Goal: Task Accomplishment & Management: Manage account settings

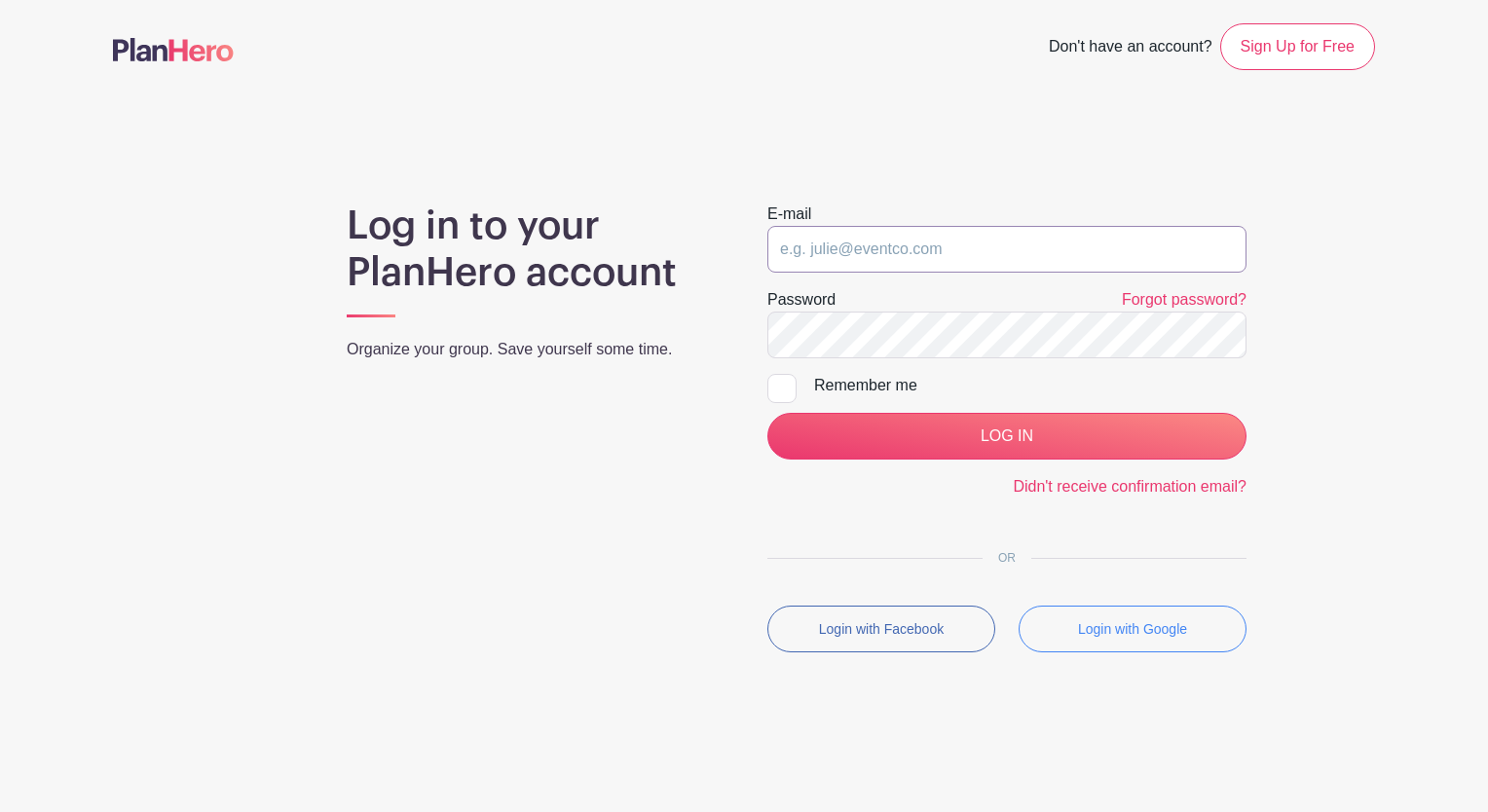
click at [873, 259] on input "email" at bounding box center [1007, 249] width 479 height 47
type input "[EMAIL_ADDRESS][PERSON_NAME][DOMAIN_NAME]"
click at [862, 254] on input "[EMAIL_ADDRESS][PERSON_NAME][DOMAIN_NAME]" at bounding box center [1007, 249] width 479 height 47
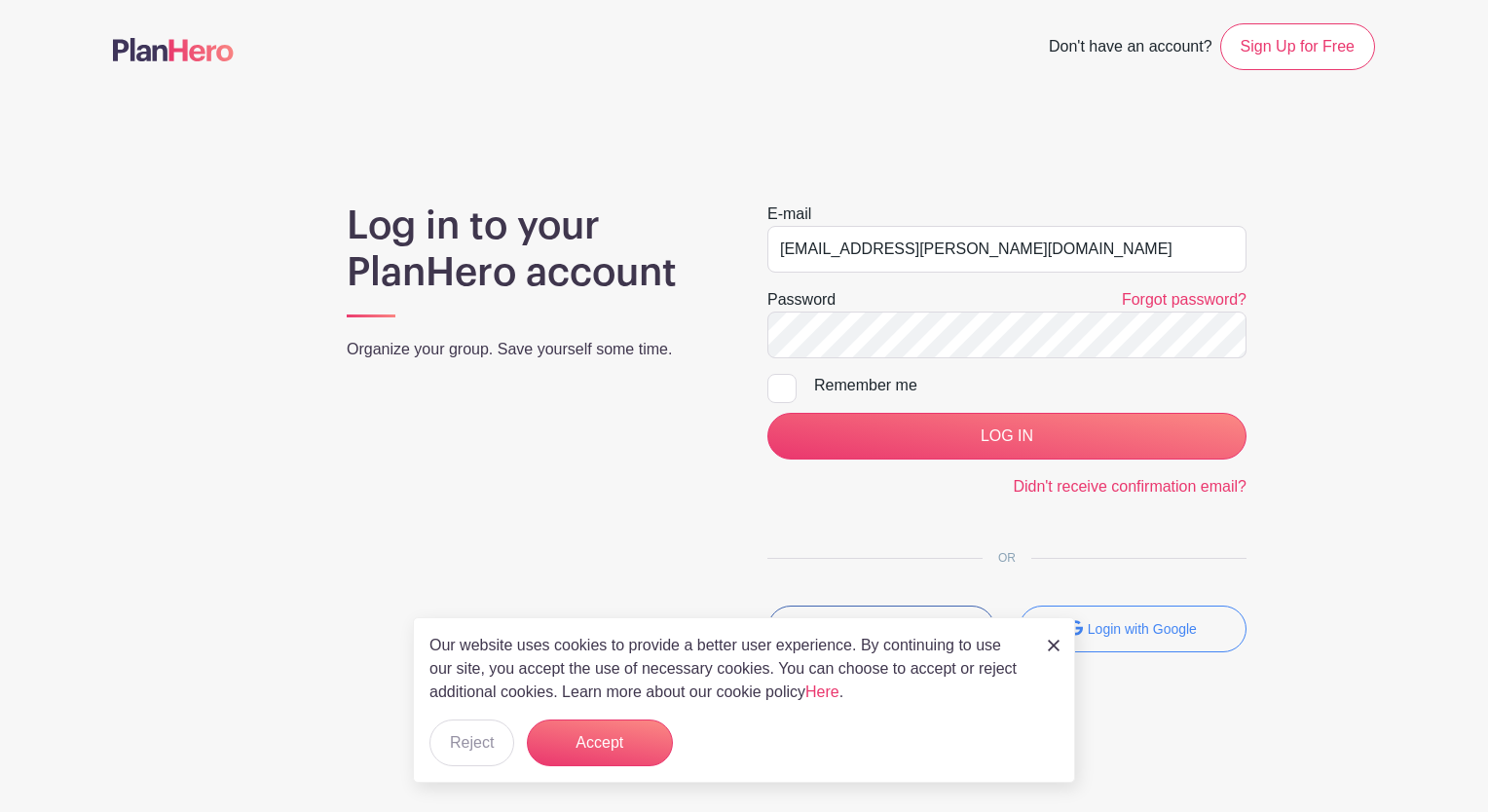
drag, startPoint x: 959, startPoint y: 250, endPoint x: 752, endPoint y: 303, distance: 214.0
click at [752, 303] on div "E-mail amullins@sayre.us Password Forgot password? Remember me LOG IN Didn't re…" at bounding box center [1007, 436] width 526 height 466
click at [788, 226] on input "email" at bounding box center [1007, 249] width 479 height 47
click at [790, 247] on input "email" at bounding box center [1007, 249] width 479 height 47
click at [1059, 512] on div "E-mail Password Forgot password? Remember me LOG IN Didn't receive confirmation…" at bounding box center [1007, 436] width 526 height 466
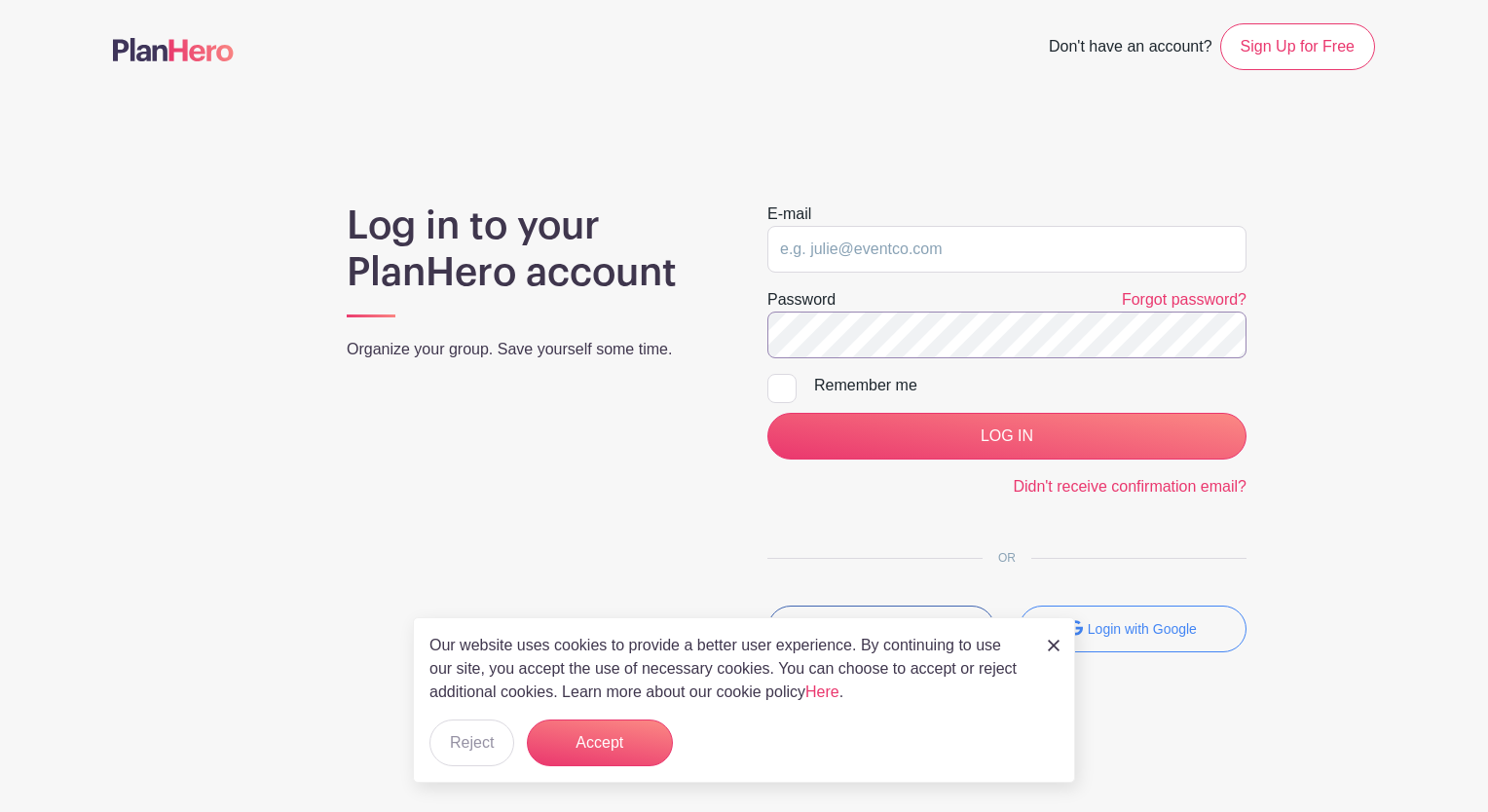
click at [604, 376] on div "Log in to your PlanHero account Organize your group. Save yourself some time. E…" at bounding box center [744, 436] width 1262 height 466
click at [802, 259] on input "email" at bounding box center [1007, 249] width 479 height 47
click at [1487, 391] on html "Loading... Don't have an account? Sign Up for Free Log in to your PlanHero acco…" at bounding box center [744, 395] width 1488 height 790
click at [1007, 233] on input "email" at bounding box center [1007, 249] width 479 height 47
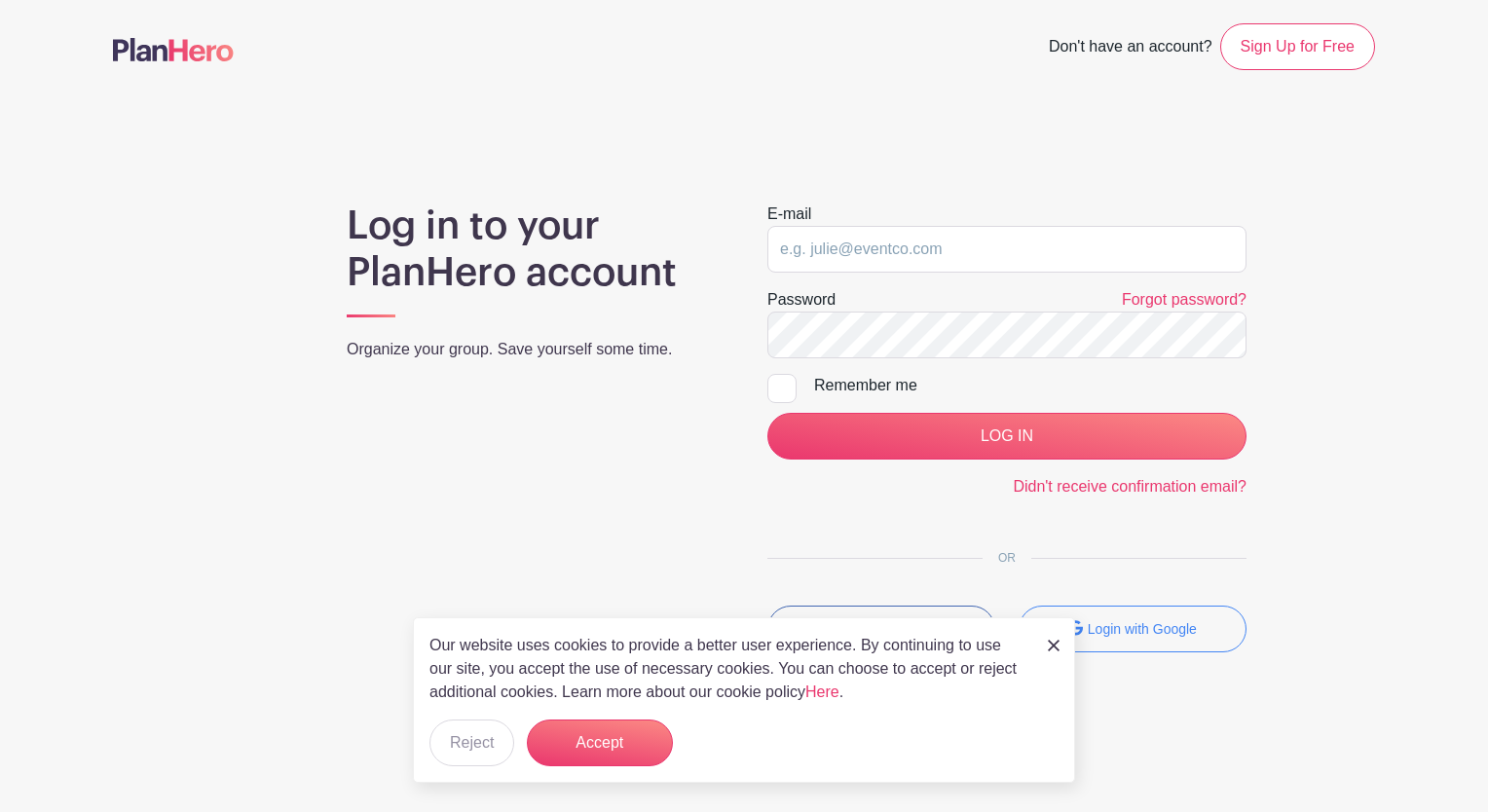
click at [1052, 639] on link at bounding box center [1054, 644] width 12 height 23
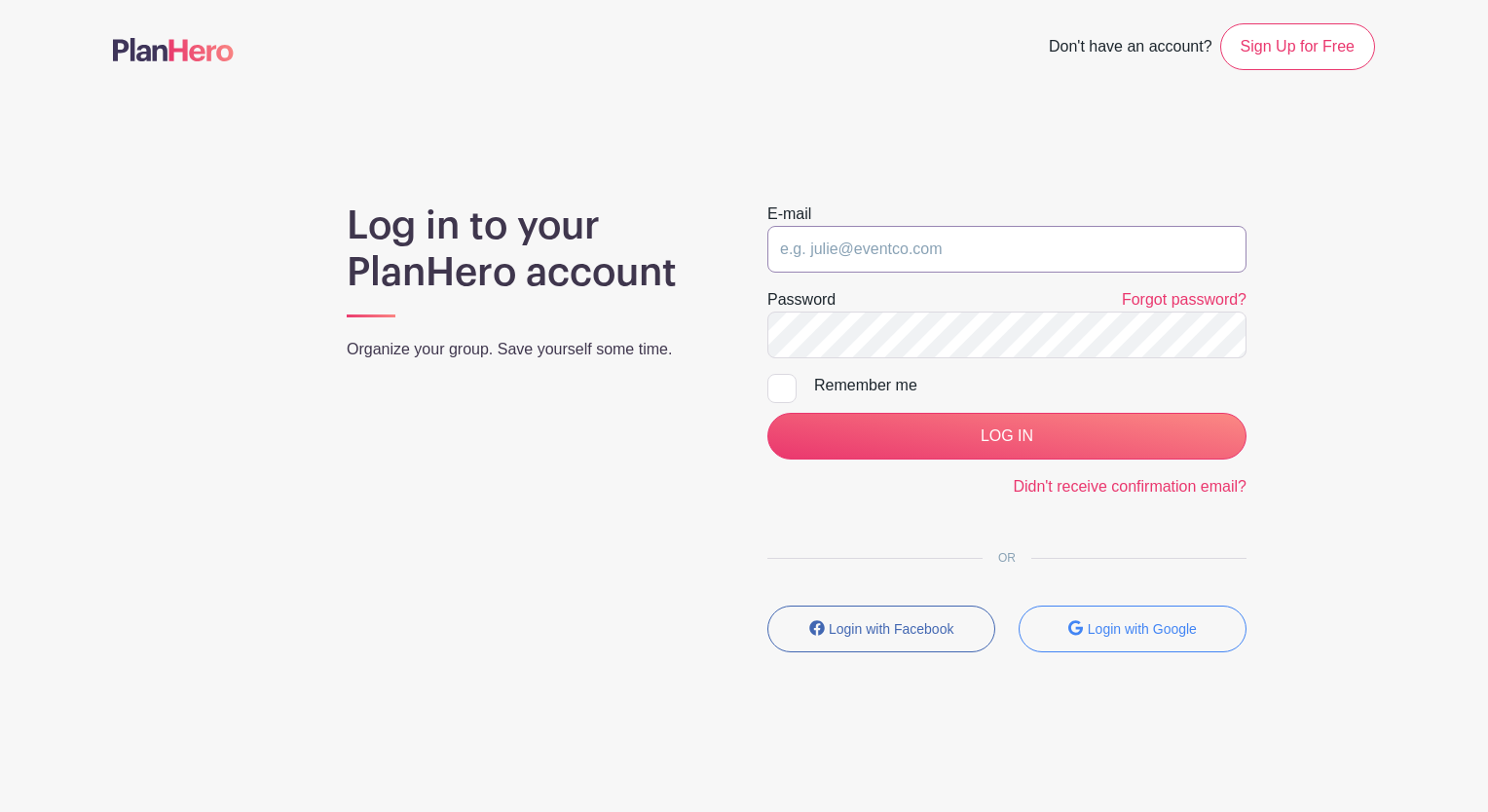
click at [790, 265] on input "email" at bounding box center [1007, 249] width 479 height 47
click at [770, 254] on input "email" at bounding box center [1007, 249] width 479 height 47
click at [978, 253] on input "email" at bounding box center [1007, 249] width 479 height 47
click at [969, 228] on input "email" at bounding box center [1007, 249] width 479 height 47
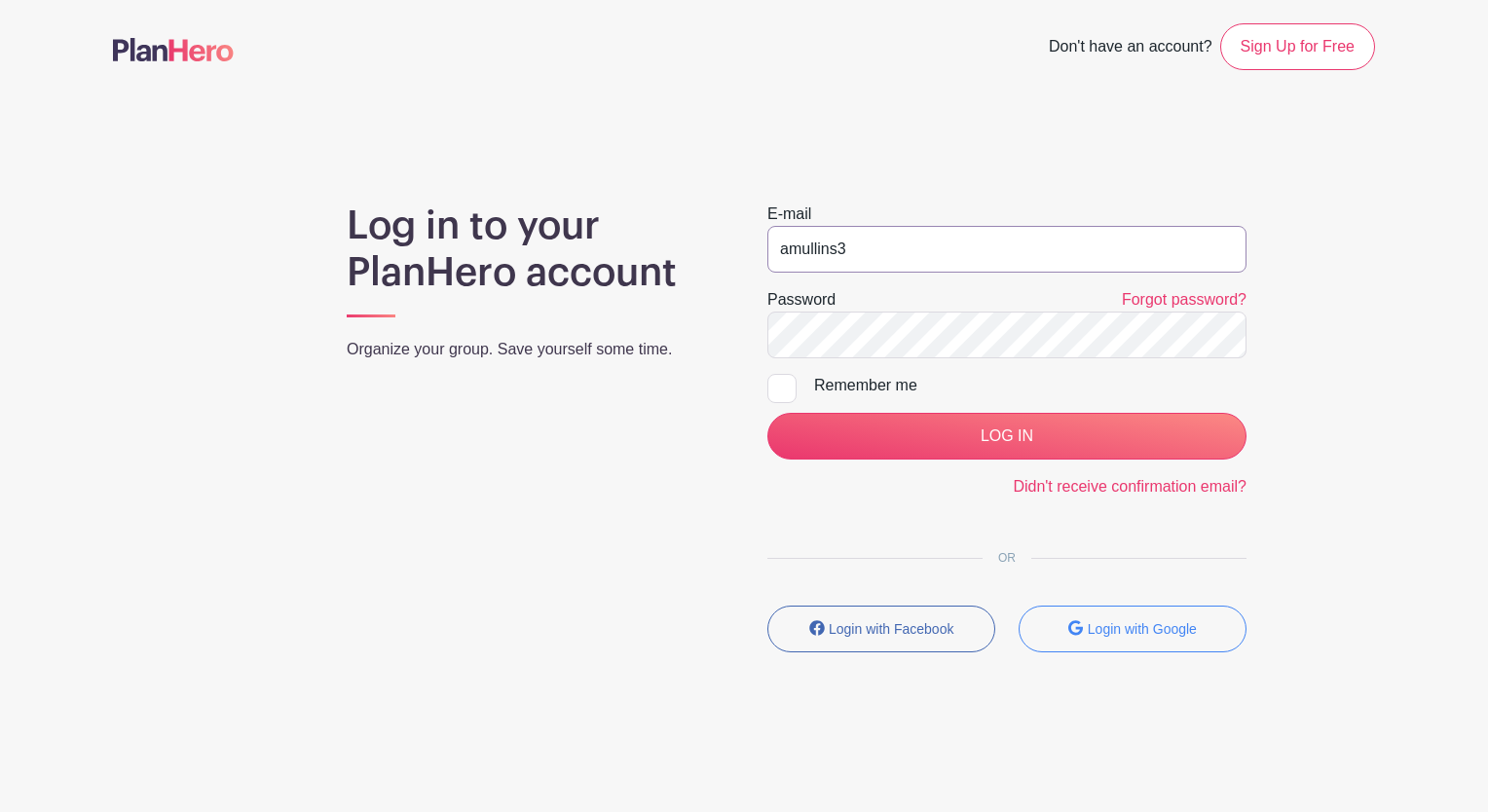
click at [768, 413] on input "LOG IN" at bounding box center [1007, 436] width 479 height 47
type input "[EMAIL_ADDRESS][DOMAIN_NAME]"
click at [1472, 290] on main "Don't have an account? Sign Up for Free Log in to your PlanHero account Organiz…" at bounding box center [744, 395] width 1488 height 790
click at [965, 361] on form "E-mail amullins31@icloud.com Password Forgot password? Remember me LOG IN Didn'…" at bounding box center [1007, 351] width 479 height 296
click at [768, 413] on input "LOG IN" at bounding box center [1007, 436] width 479 height 47
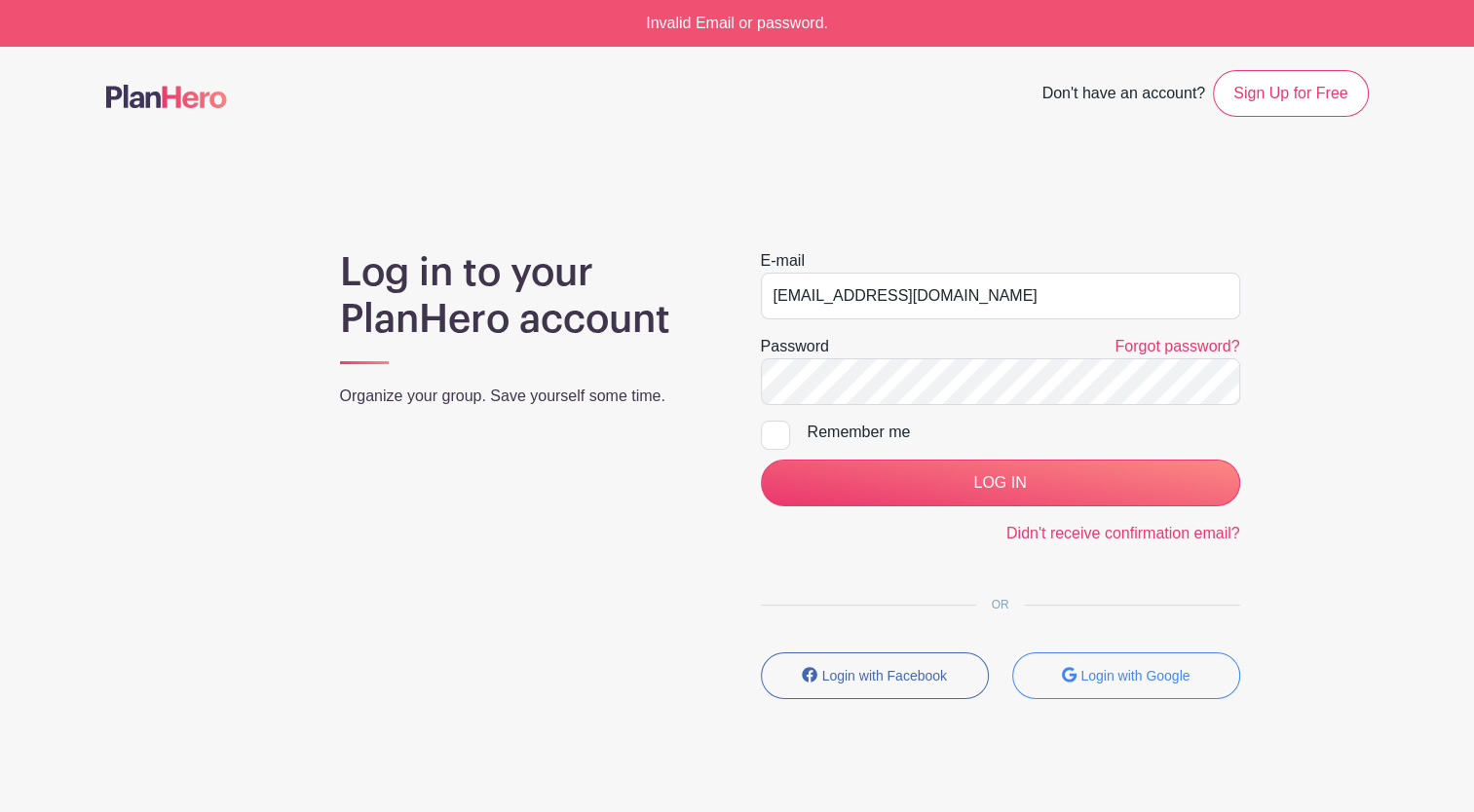
drag, startPoint x: 961, startPoint y: 323, endPoint x: 966, endPoint y: 309, distance: 15.4
click at [966, 309] on form "E-mail [EMAIL_ADDRESS][DOMAIN_NAME] Password Forgot password? Remember me LOG I…" at bounding box center [1000, 397] width 479 height 296
drag, startPoint x: 966, startPoint y: 298, endPoint x: 690, endPoint y: 338, distance: 279.5
click at [690, 338] on div "Log in to your PlanHero account Organize your group. Save yourself some time. E…" at bounding box center [737, 482] width 1262 height 466
click at [690, 338] on h1 "Log in to your PlanHero account" at bounding box center [527, 296] width 374 height 94
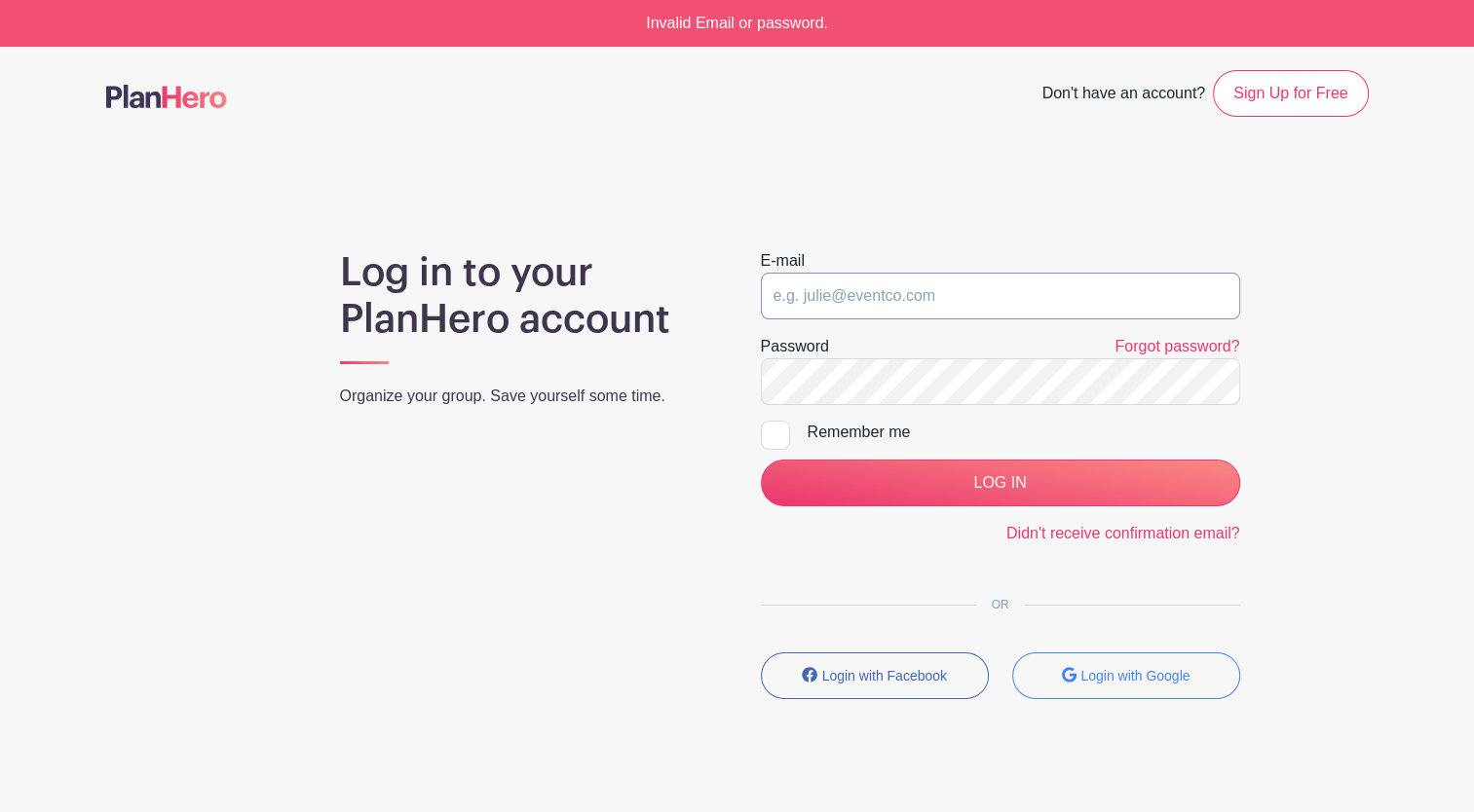
click at [813, 275] on input "email" at bounding box center [1000, 296] width 479 height 47
type input "[EMAIL_ADDRESS][PERSON_NAME][DOMAIN_NAME]"
click at [1001, 516] on form "E-mail amullins@sayre.us Password Forgot password? Remember me LOG IN Didn't re…" at bounding box center [1000, 397] width 479 height 296
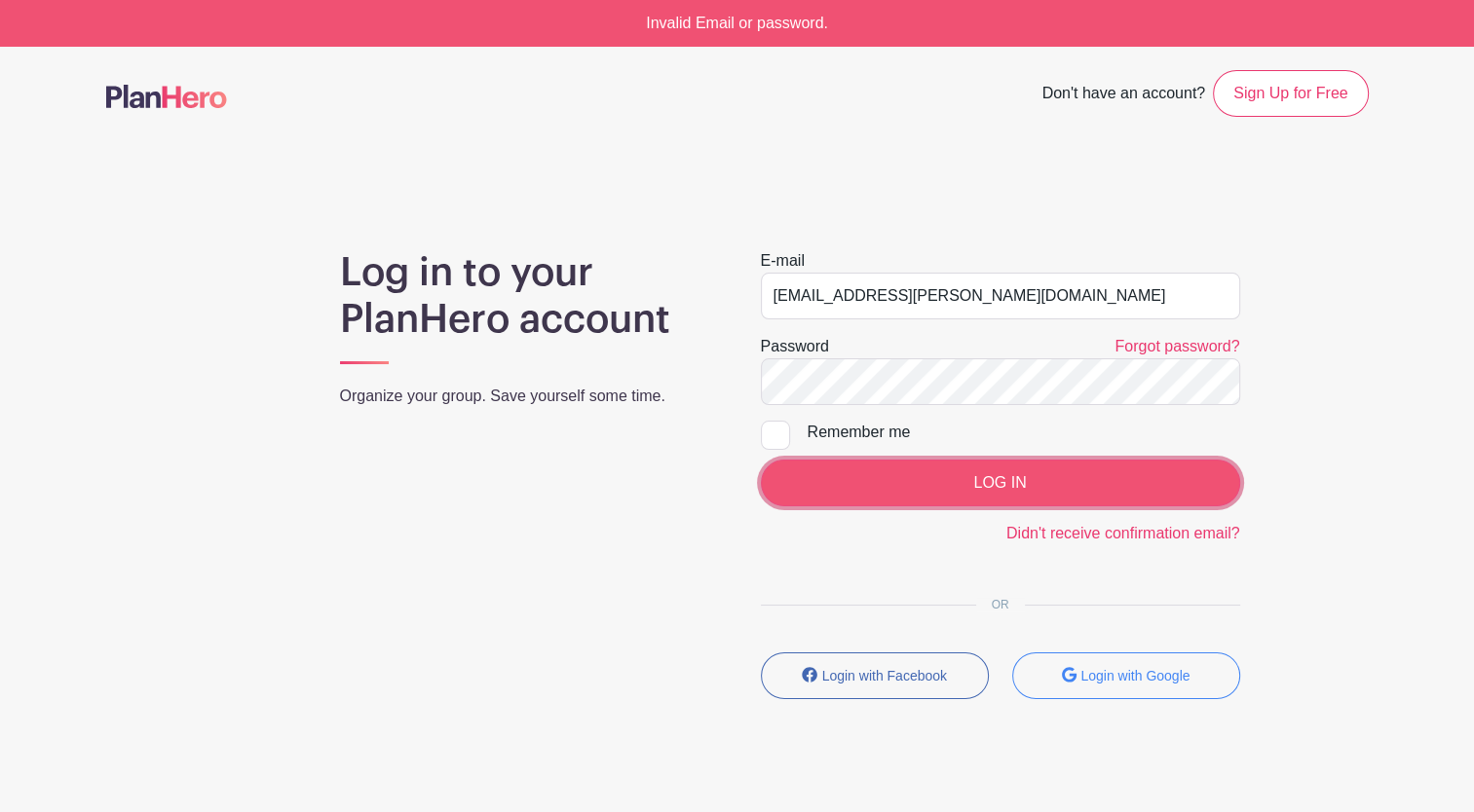
click at [1005, 491] on input "LOG IN" at bounding box center [1000, 483] width 479 height 47
click at [984, 485] on input "LOG IN" at bounding box center [1000, 483] width 479 height 47
click at [931, 484] on input "LOG IN" at bounding box center [1000, 483] width 479 height 47
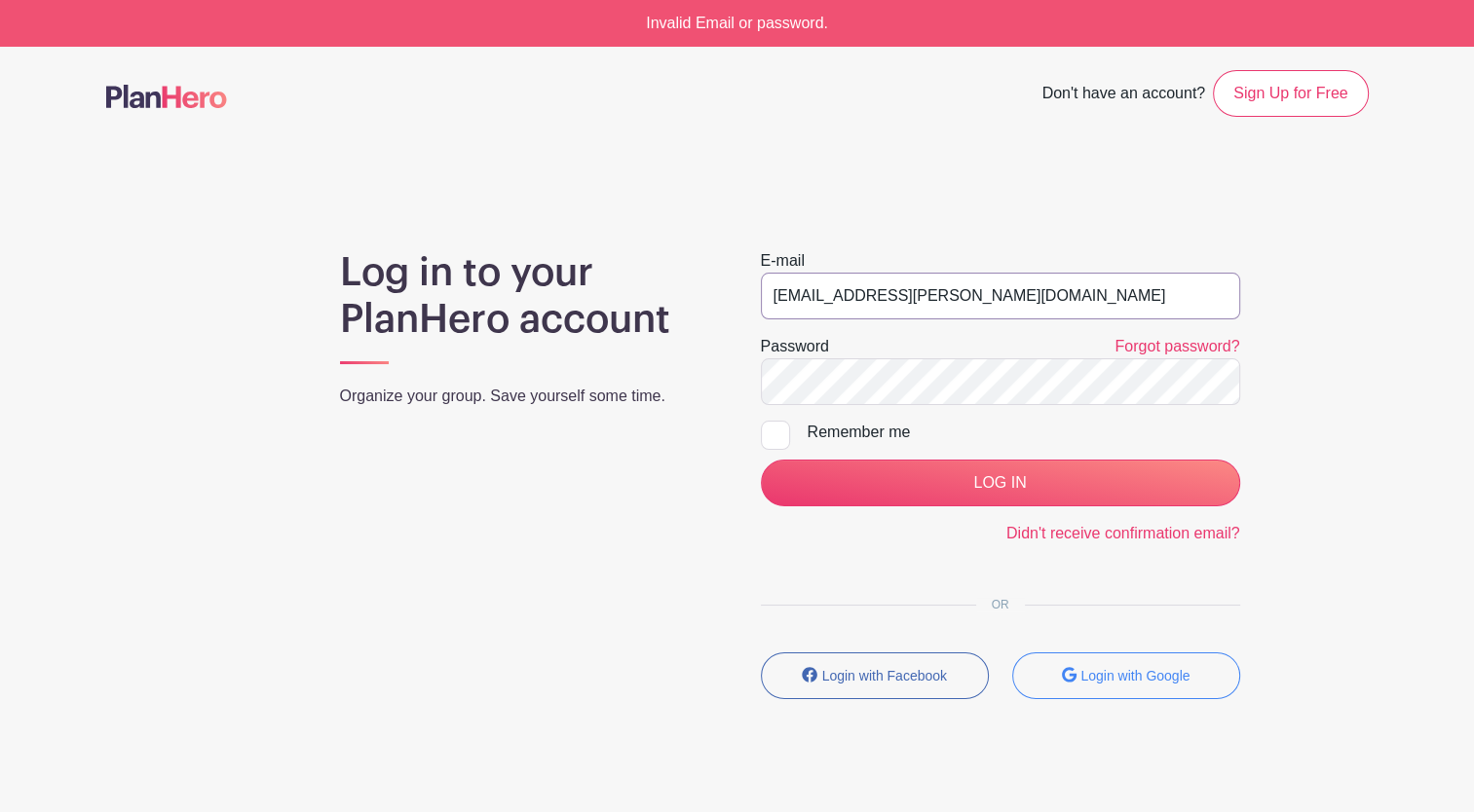
click at [951, 302] on input "[EMAIL_ADDRESS][PERSON_NAME][DOMAIN_NAME]" at bounding box center [1000, 296] width 479 height 47
drag, startPoint x: 803, startPoint y: 307, endPoint x: 585, endPoint y: 371, distance: 226.5
click at [585, 371] on div "Log in to your PlanHero account Organize your group. Save yourself some time. E…" at bounding box center [737, 482] width 1262 height 466
type input "[DOMAIN_NAME]"
drag, startPoint x: 860, startPoint y: 293, endPoint x: 401, endPoint y: 308, distance: 459.0
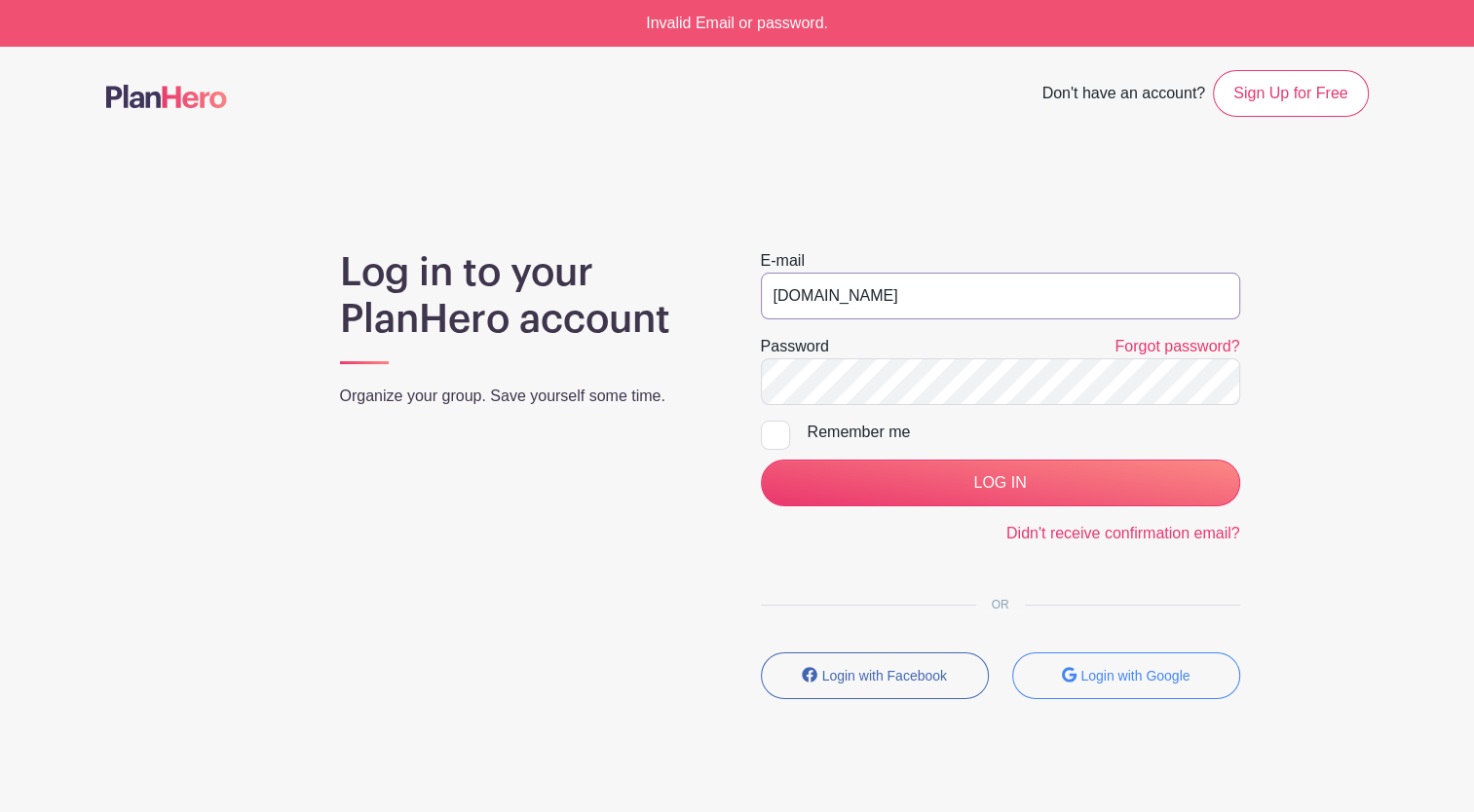
click at [401, 308] on div "Log in to your PlanHero account Organize your group. Save yourself some time. E…" at bounding box center [737, 482] width 1262 height 466
click at [401, 308] on h1 "Log in to your PlanHero account" at bounding box center [527, 296] width 374 height 94
click at [788, 282] on input "email" at bounding box center [1000, 296] width 479 height 47
type input "[EMAIL_ADDRESS][DOMAIN_NAME]"
click at [761, 460] on input "LOG IN" at bounding box center [1000, 483] width 479 height 47
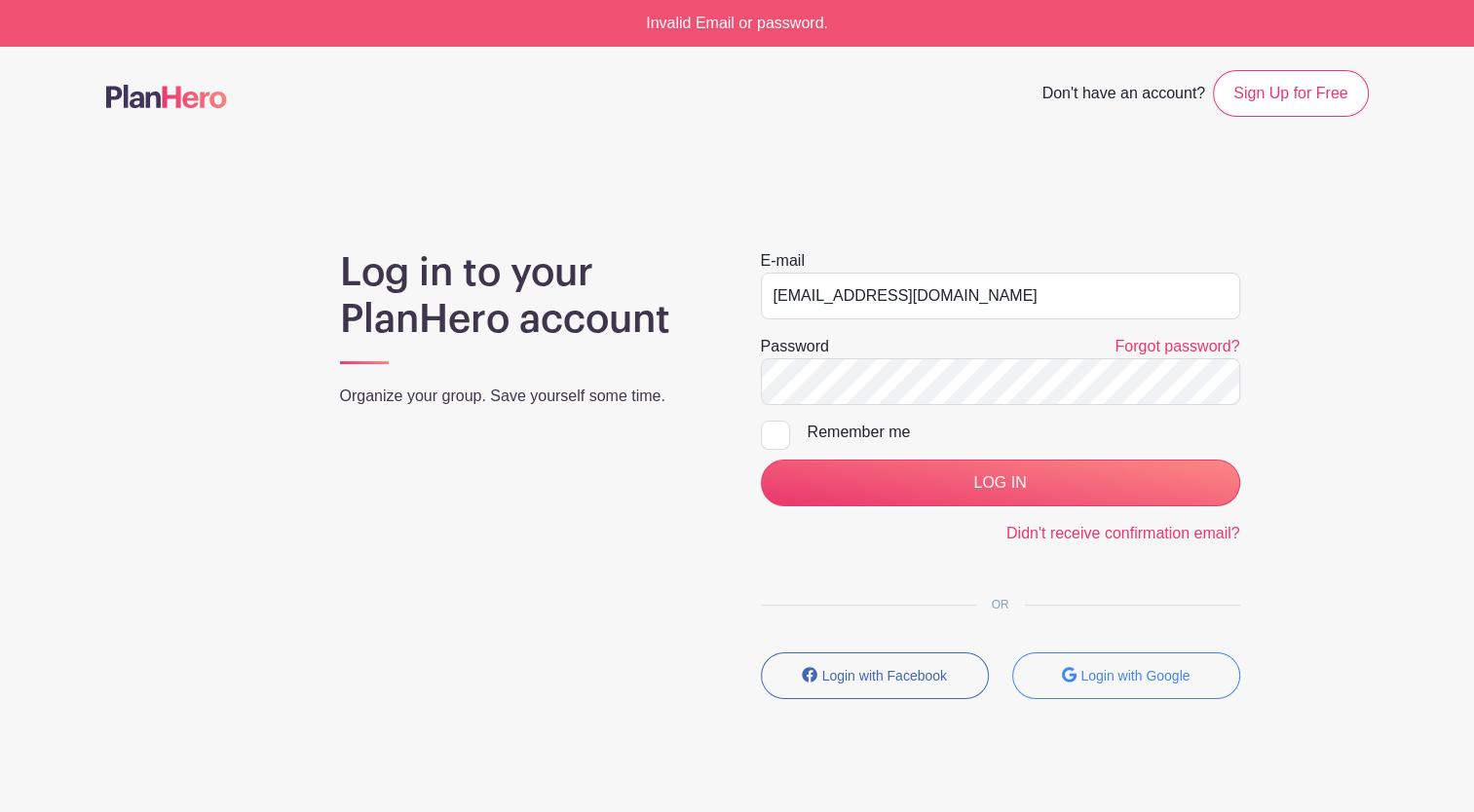
click at [1202, 325] on form "E-mail amullins31@icloud.com Password Forgot password? Remember me LOG IN Didn'…" at bounding box center [1000, 397] width 479 height 296
click at [1187, 342] on link "Forgot password?" at bounding box center [1176, 346] width 125 height 17
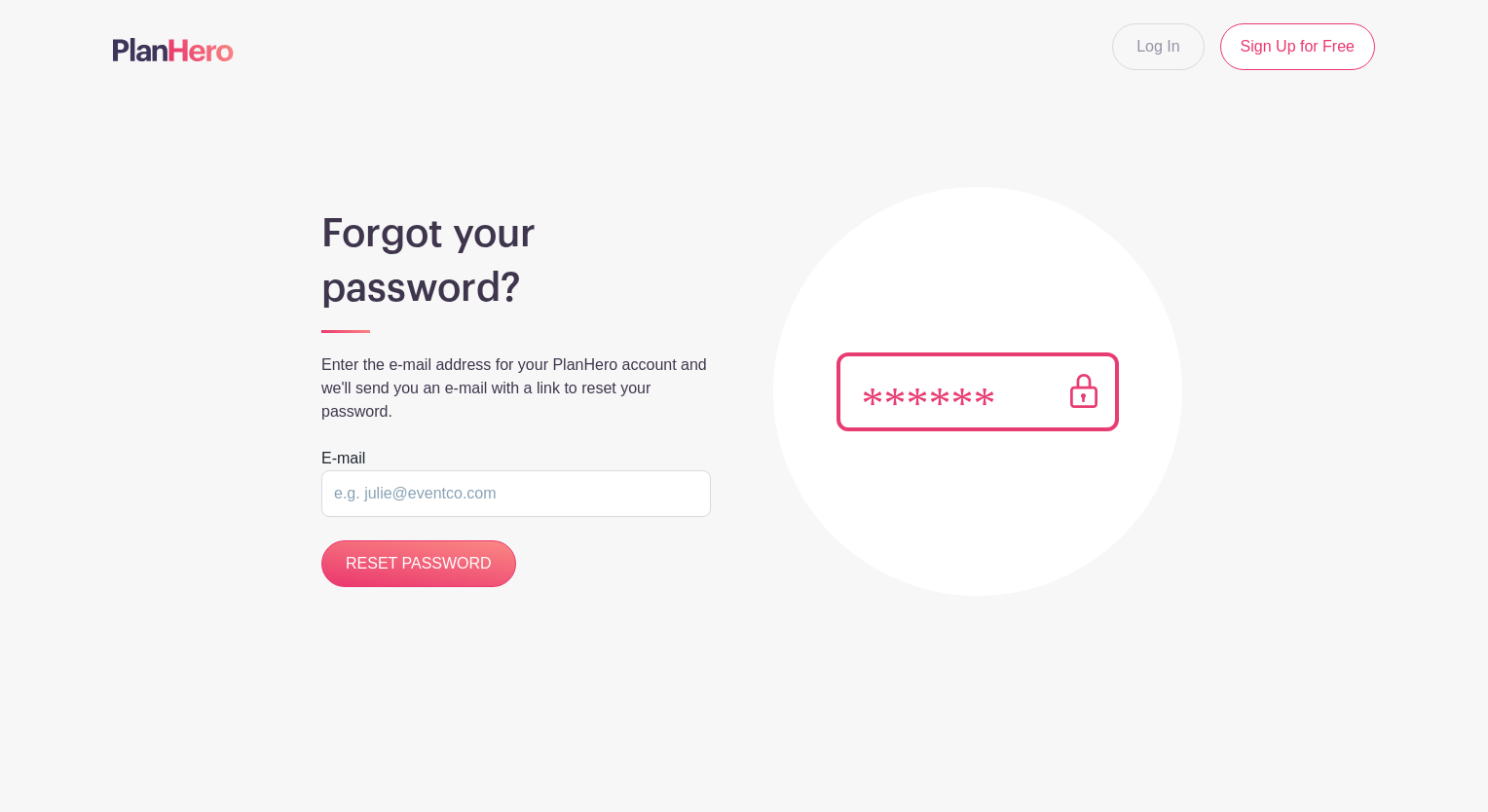
click at [460, 466] on div "E-mail" at bounding box center [516, 482] width 390 height 70
click at [399, 513] on input "email" at bounding box center [516, 493] width 390 height 47
type input "[EMAIL_ADDRESS][DOMAIN_NAME]"
click at [436, 571] on input "RESET PASSWORD" at bounding box center [418, 564] width 195 height 47
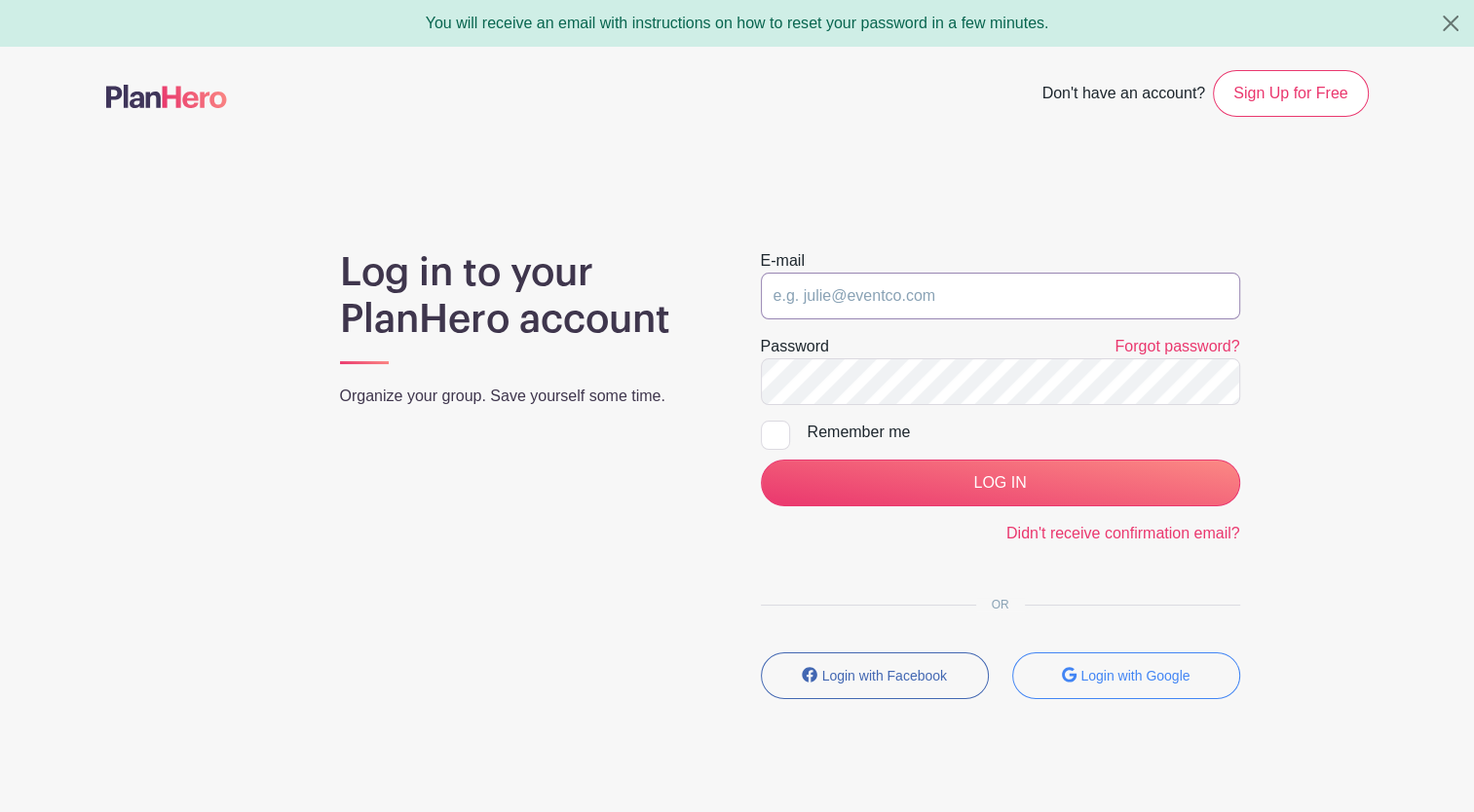
type input "[EMAIL_ADDRESS][PERSON_NAME][DOMAIN_NAME]"
click at [860, 430] on div "Remember me" at bounding box center [1023, 432] width 432 height 23
click at [773, 430] on input "Remember me" at bounding box center [767, 427] width 13 height 13
checkbox input "true"
click at [1365, 485] on div "Log in to your PlanHero account Organize your group. Save yourself some time. E…" at bounding box center [737, 482] width 1262 height 466
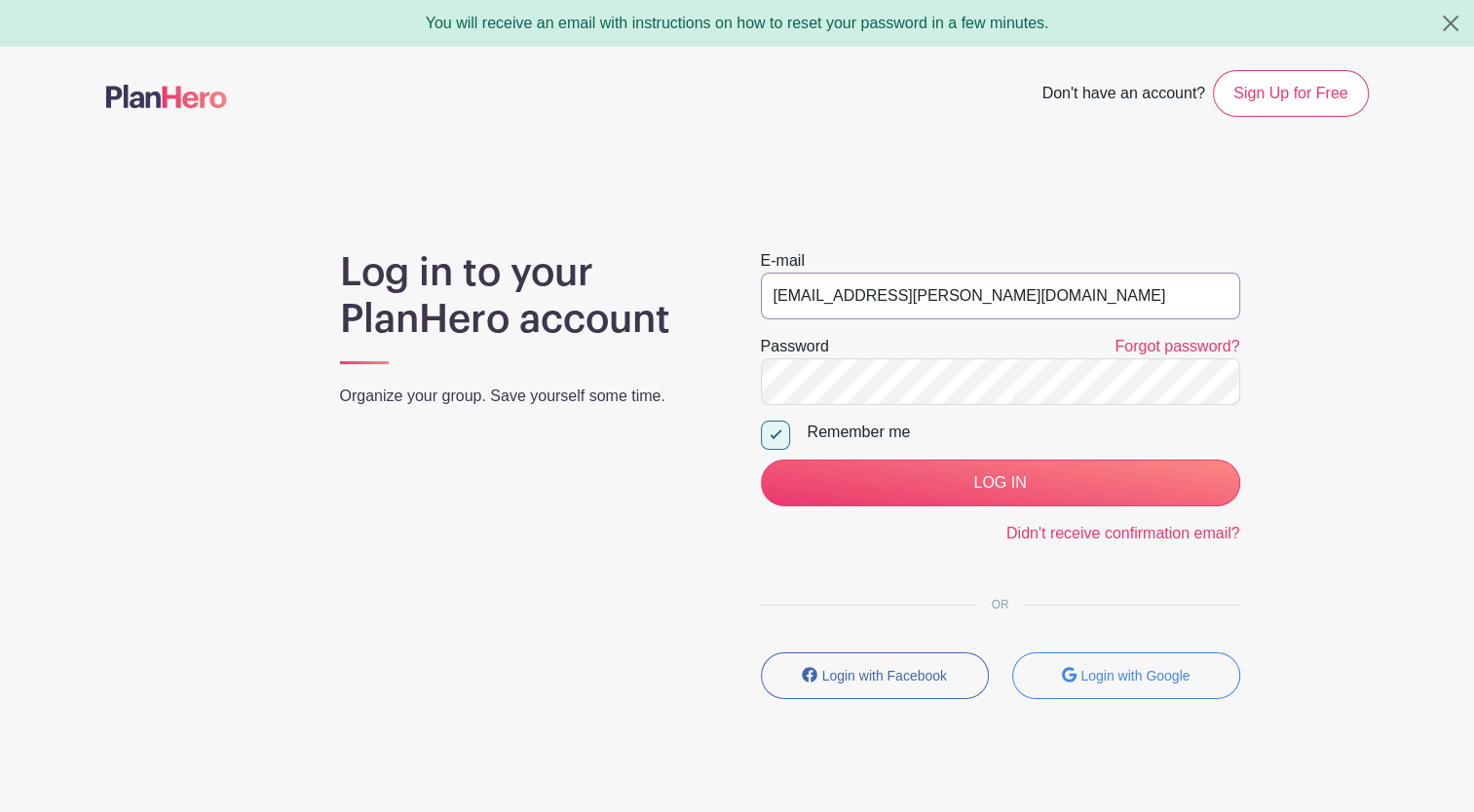
click at [957, 289] on input "[EMAIL_ADDRESS][PERSON_NAME][DOMAIN_NAME]" at bounding box center [1000, 296] width 479 height 47
type input "a"
type input "[EMAIL_ADDRESS][DOMAIN_NAME]"
